Goal: Browse casually

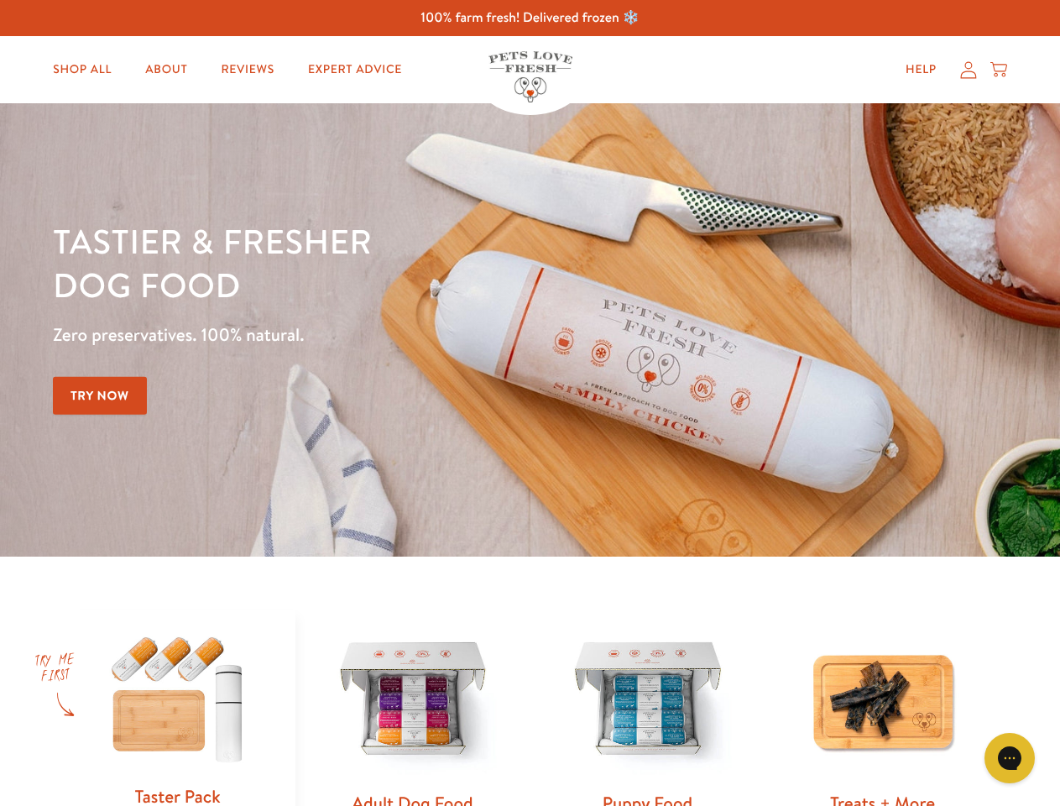
click at [530, 403] on div "Tastier & fresher dog food Zero preservatives. 100% natural. Try Now" at bounding box center [371, 330] width 636 height 222
click at [1010, 758] on icon "Gorgias live chat" at bounding box center [1010, 758] width 16 height 16
